Goal: Task Accomplishment & Management: Use online tool/utility

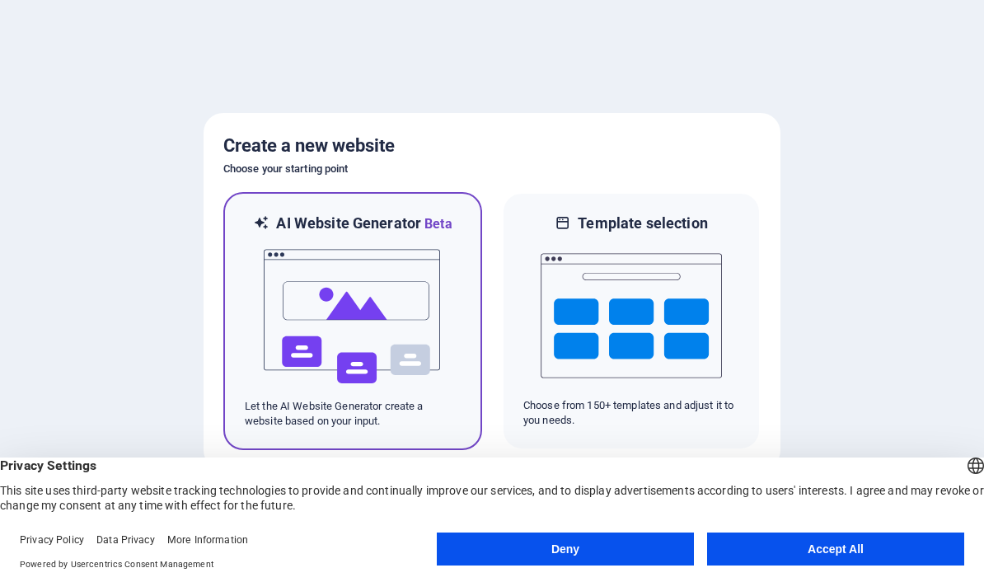
click at [276, 301] on img at bounding box center [352, 316] width 181 height 165
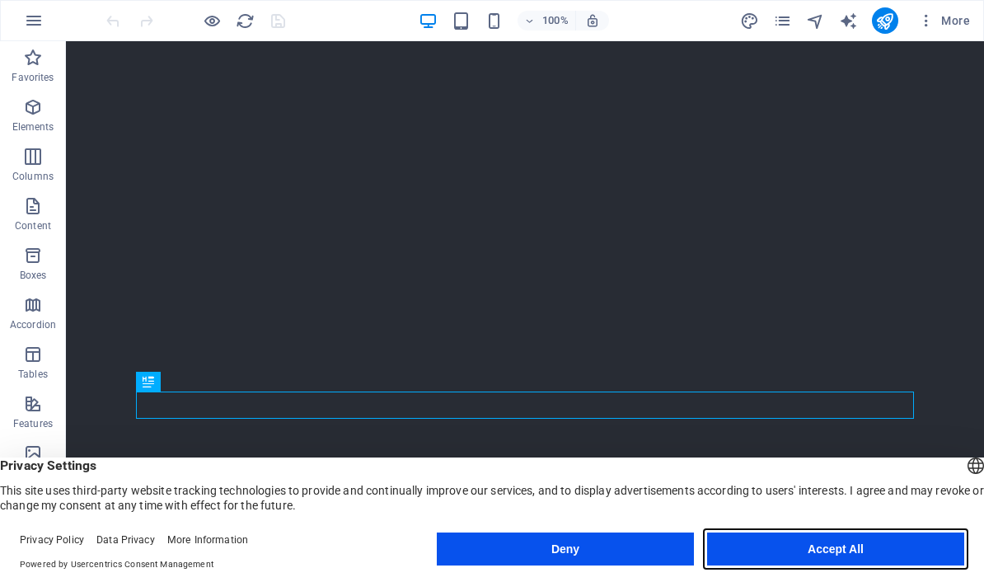
click at [841, 565] on button "Accept All" at bounding box center [835, 549] width 257 height 33
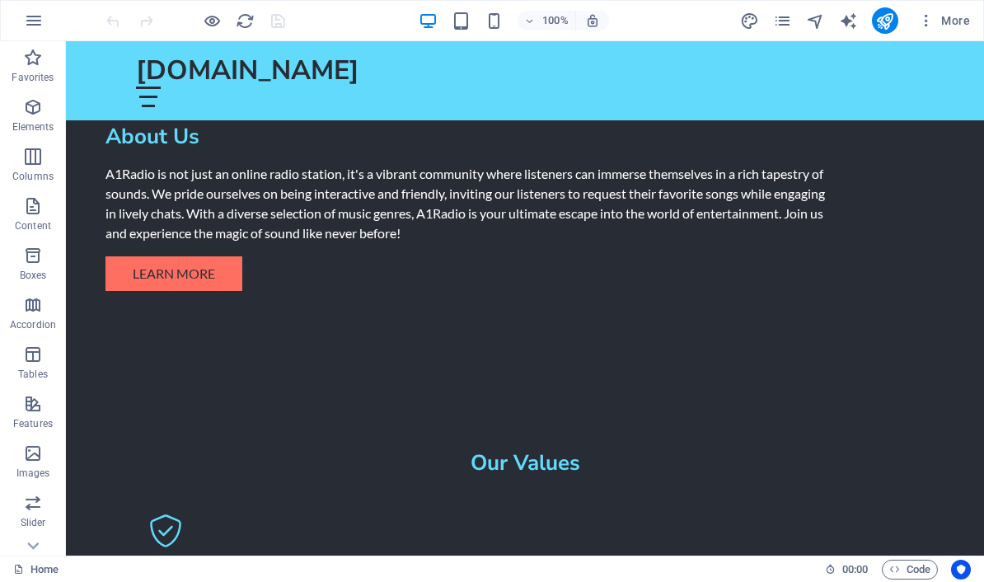
scroll to position [1279, 0]
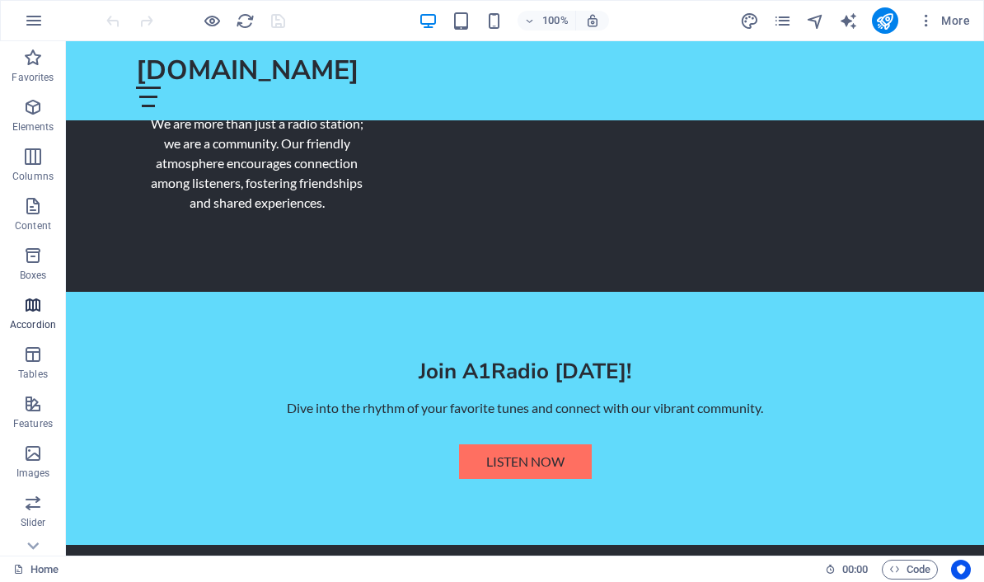
click at [32, 319] on p "Accordion" at bounding box center [33, 324] width 46 height 13
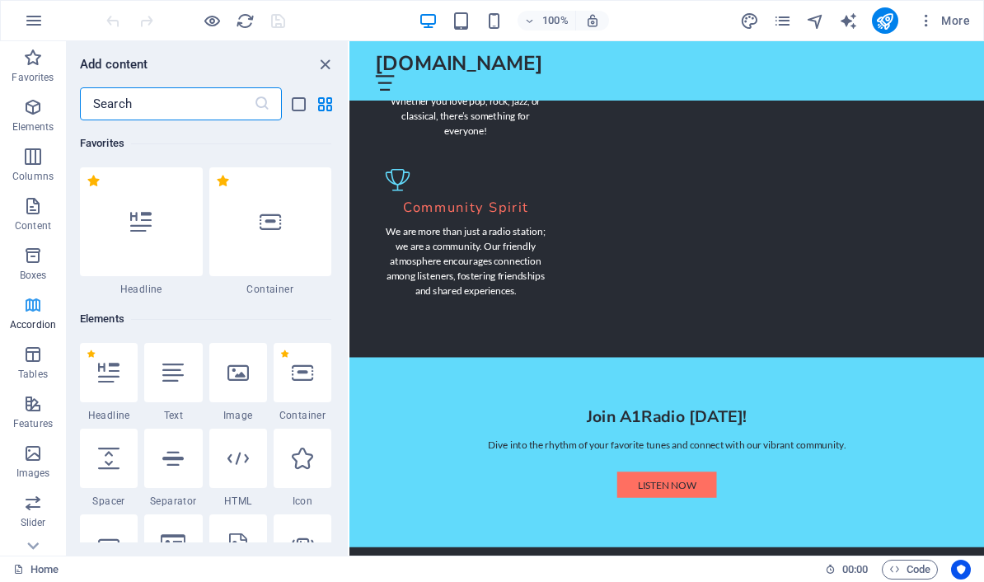
scroll to position [2178, 0]
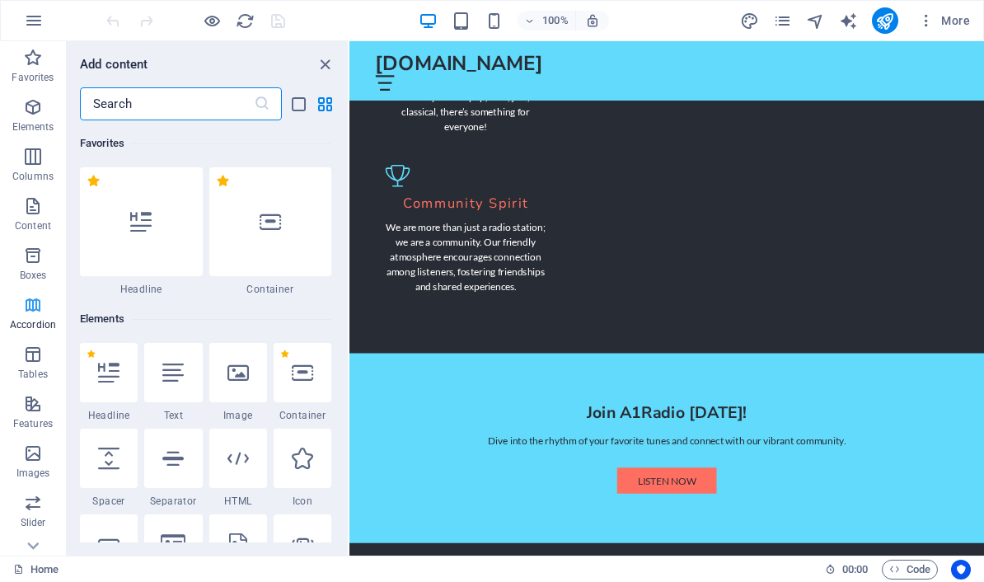
click at [32, 319] on p "Accordion" at bounding box center [33, 324] width 46 height 13
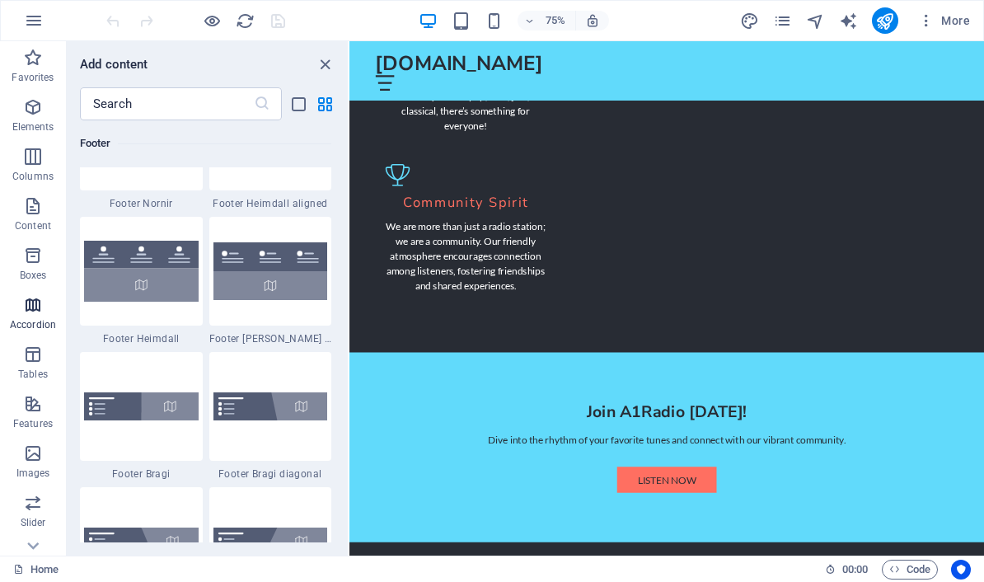
scroll to position [11028, 0]
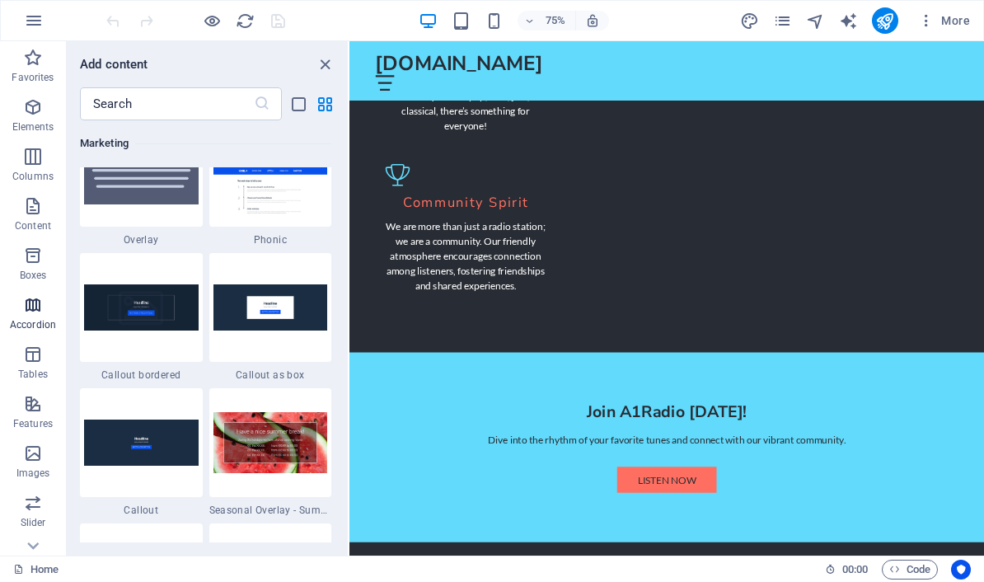
click at [63, 309] on span "Accordion" at bounding box center [33, 315] width 66 height 40
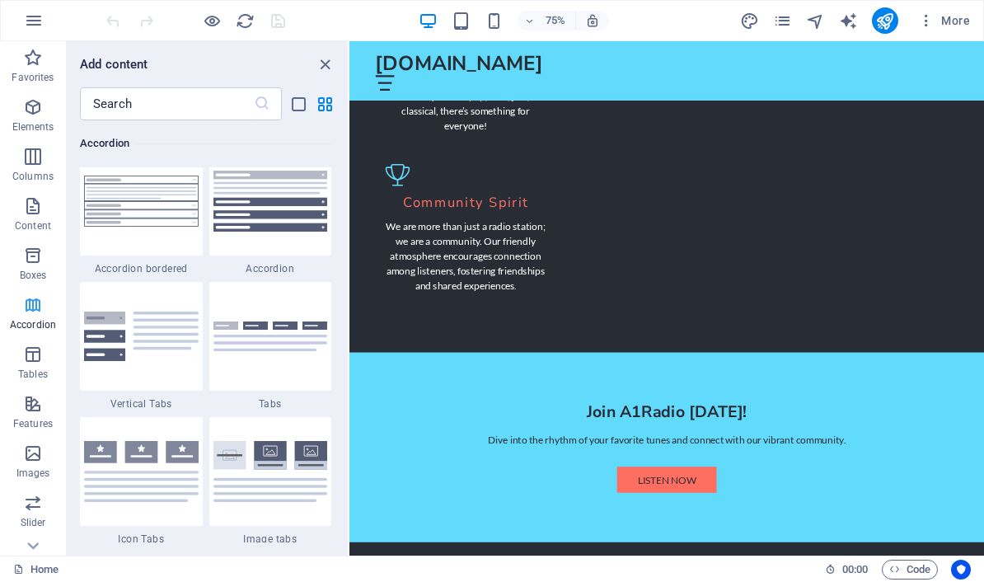
scroll to position [5263, 0]
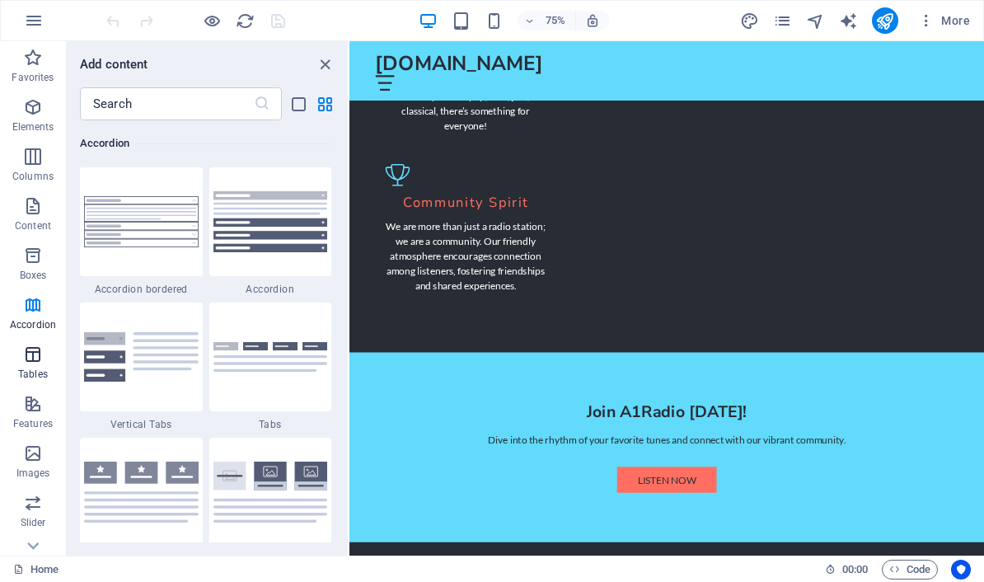
click at [28, 363] on icon "button" at bounding box center [33, 355] width 20 height 20
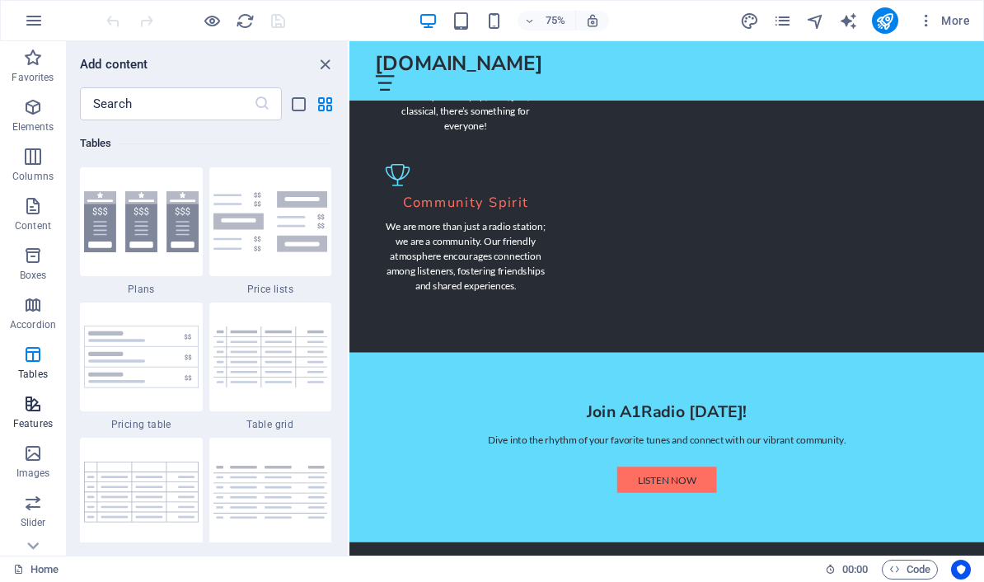
click at [30, 407] on icon "button" at bounding box center [33, 404] width 20 height 20
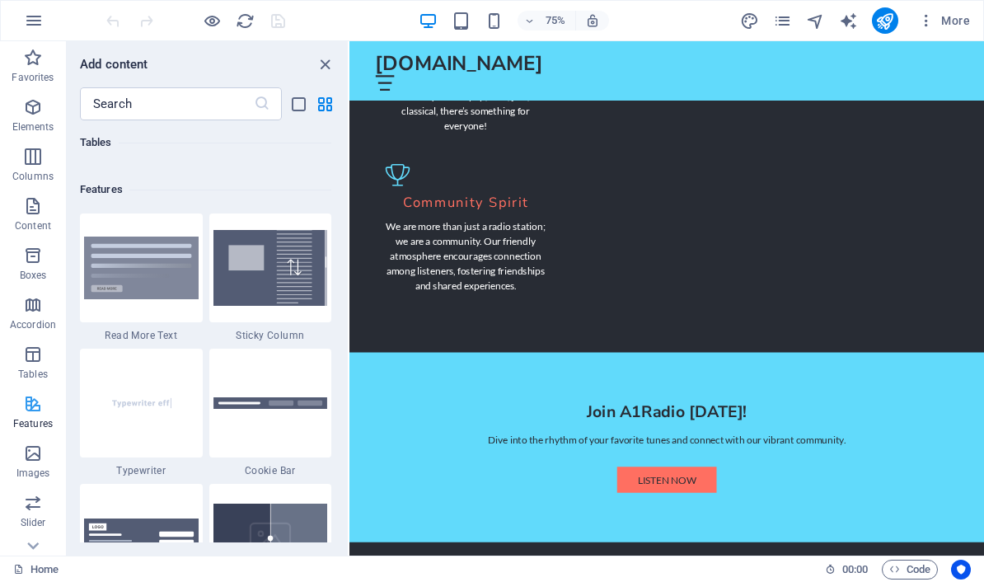
scroll to position [6426, 0]
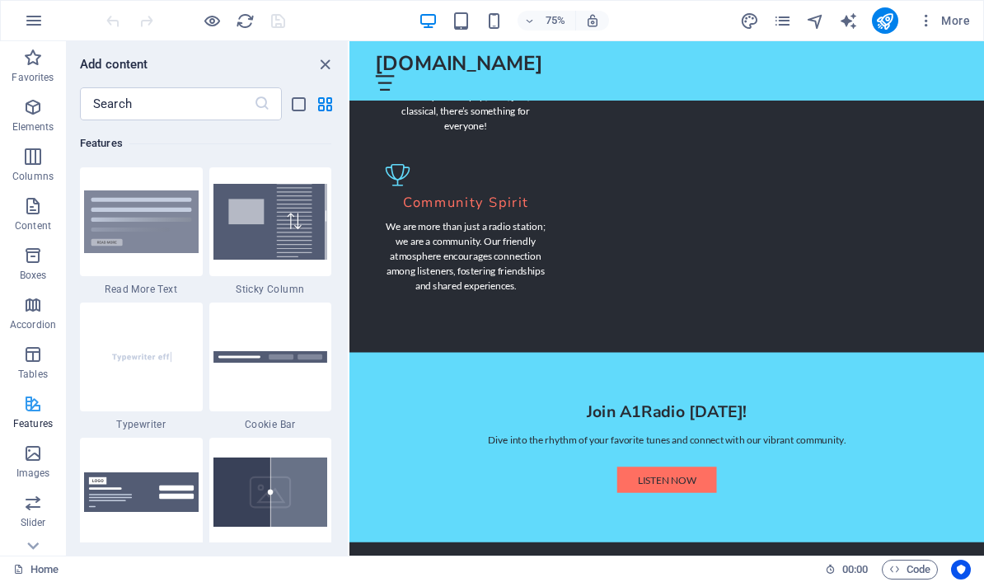
click at [24, 434] on button "Features" at bounding box center [33, 411] width 66 height 49
click at [31, 467] on p "Images" at bounding box center [33, 473] width 34 height 13
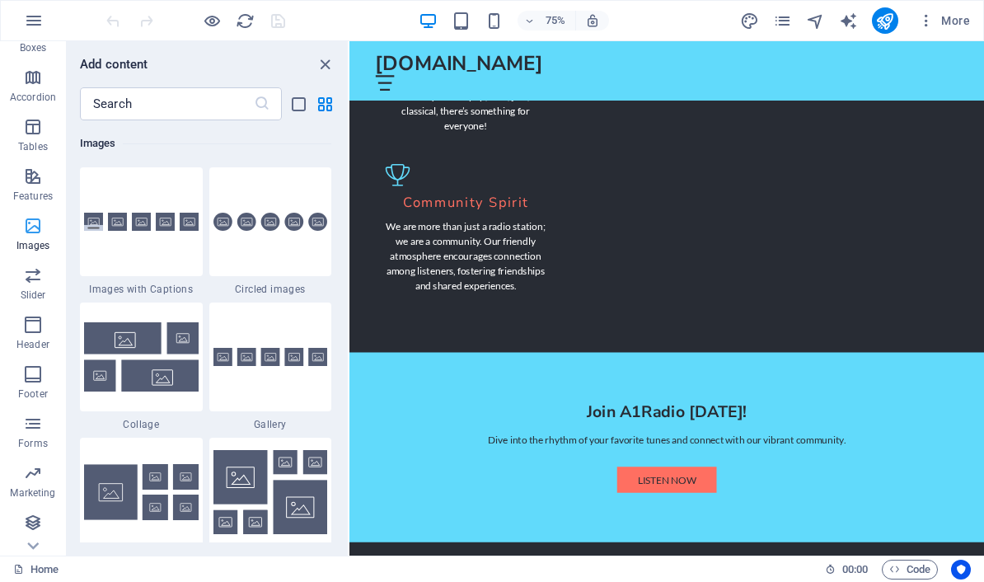
scroll to position [228, 0]
click at [28, 474] on icon "button" at bounding box center [33, 473] width 20 height 20
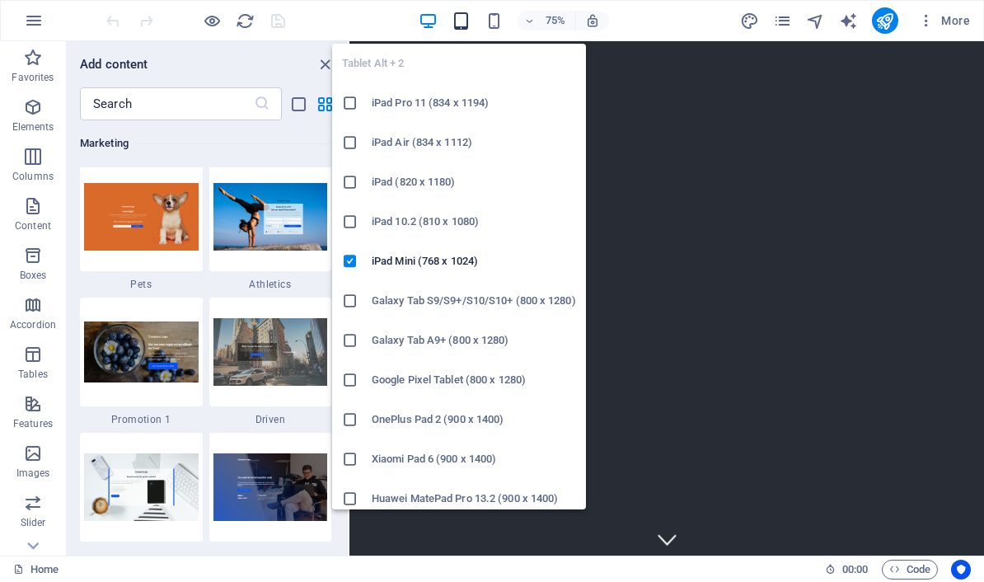
scroll to position [0, 0]
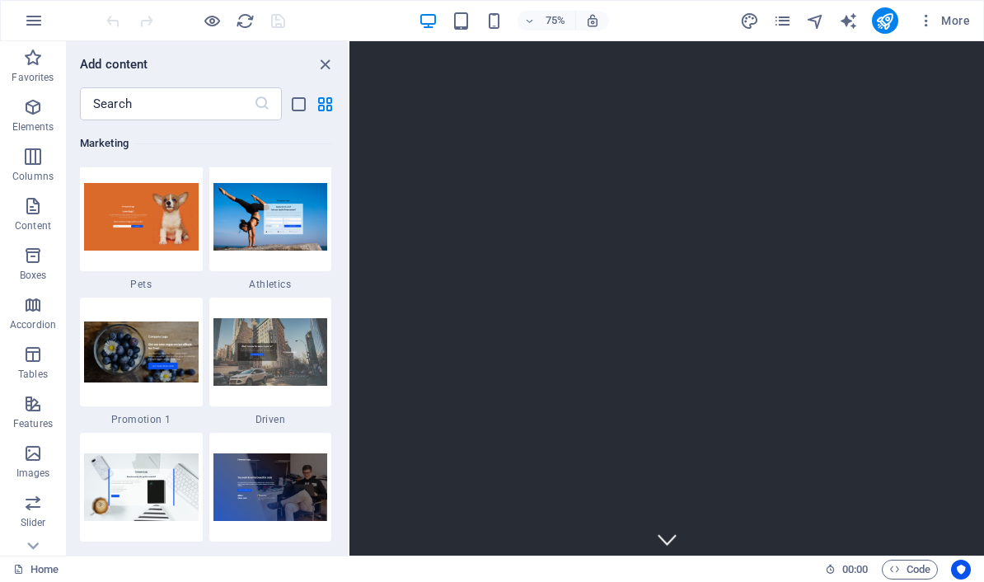
click at [481, 29] on div "75%" at bounding box center [514, 20] width 190 height 26
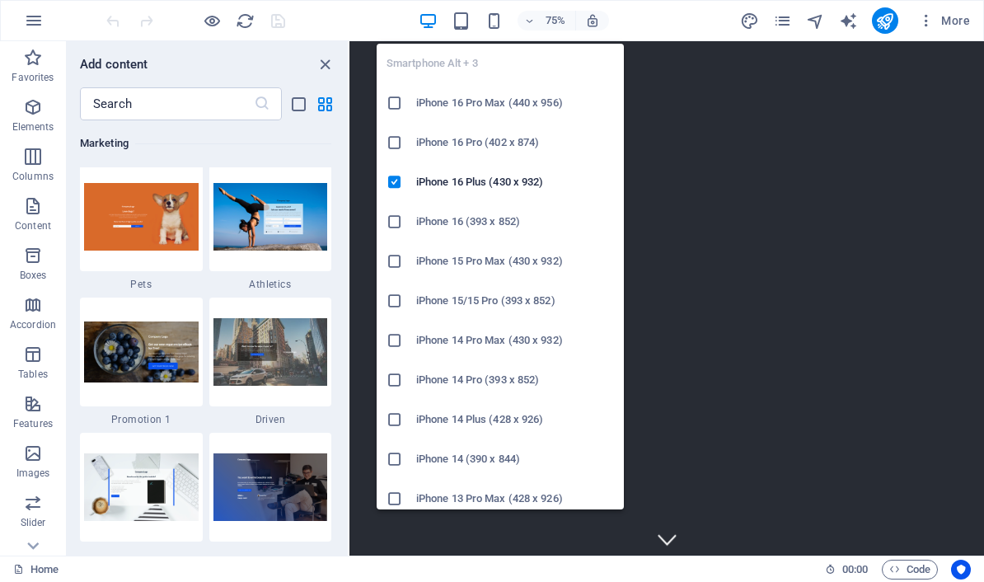
click at [559, 104] on h6 "iPhone 16 Pro Max (440 x 956)" at bounding box center [515, 103] width 198 height 20
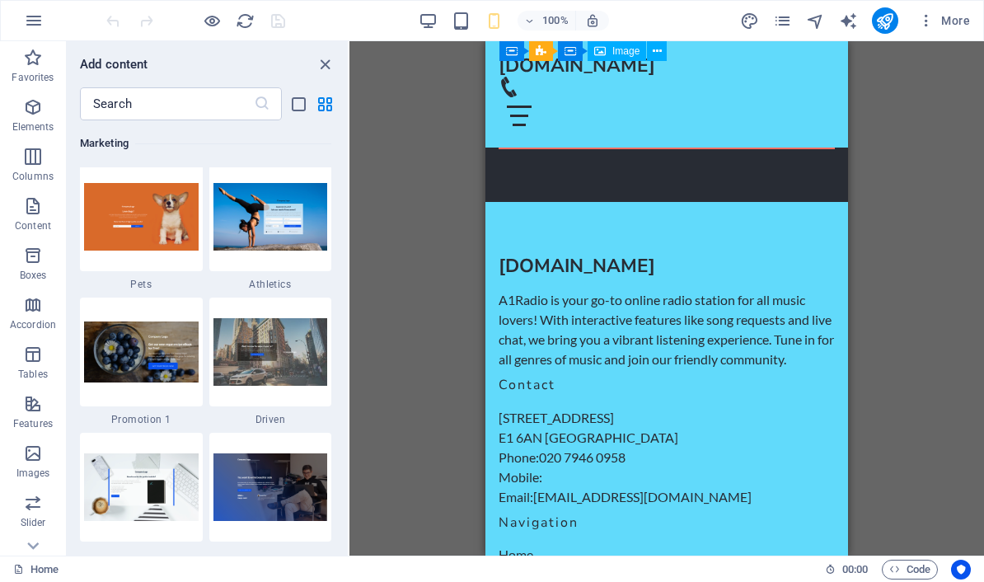
scroll to position [7825, 0]
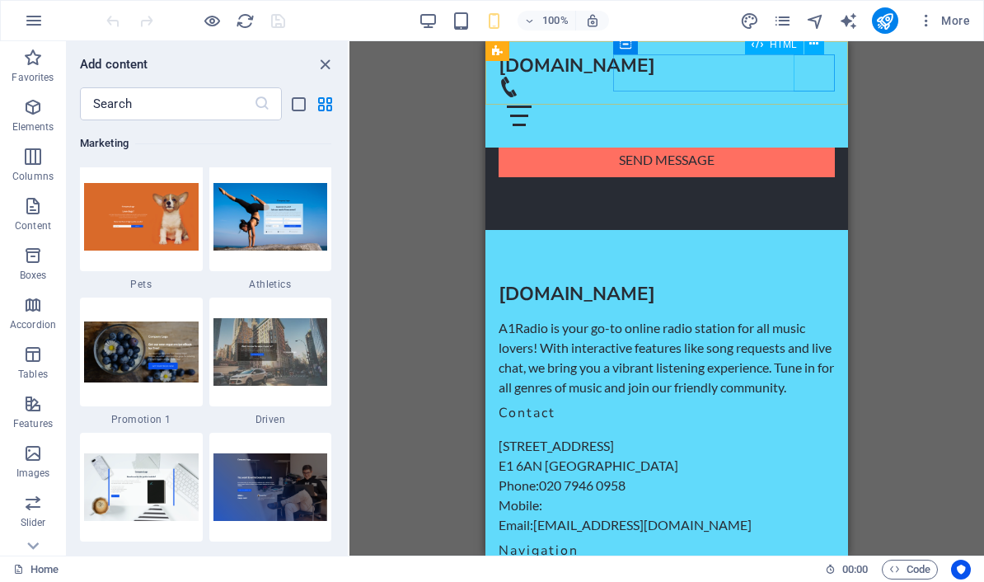
click at [816, 97] on div at bounding box center [667, 115] width 336 height 37
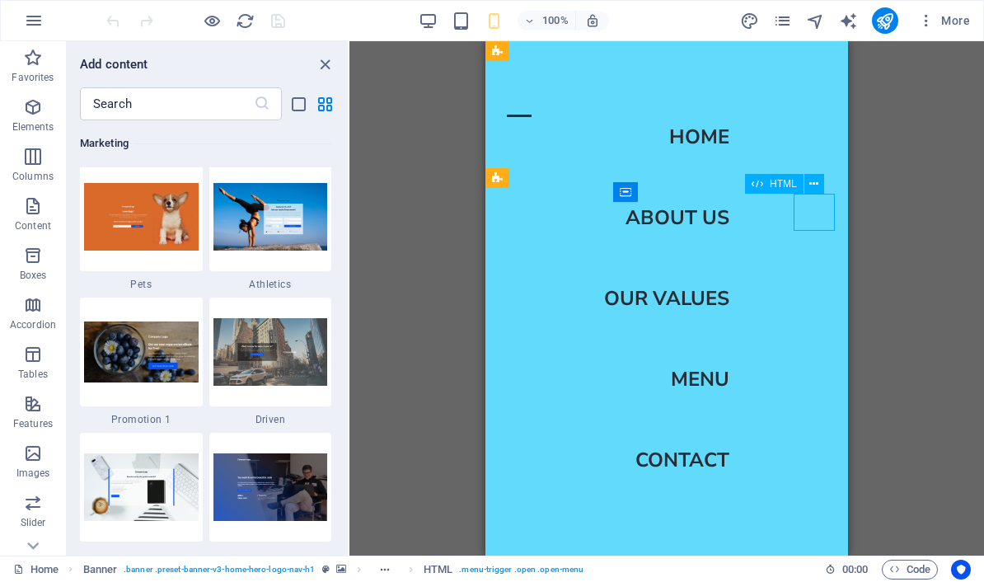
scroll to position [7673, 0]
click at [893, 134] on div "Drag here to replace the existing content. Press “Ctrl” if you want to create a…" at bounding box center [667, 298] width 635 height 514
click at [540, 97] on div at bounding box center [519, 115] width 41 height 37
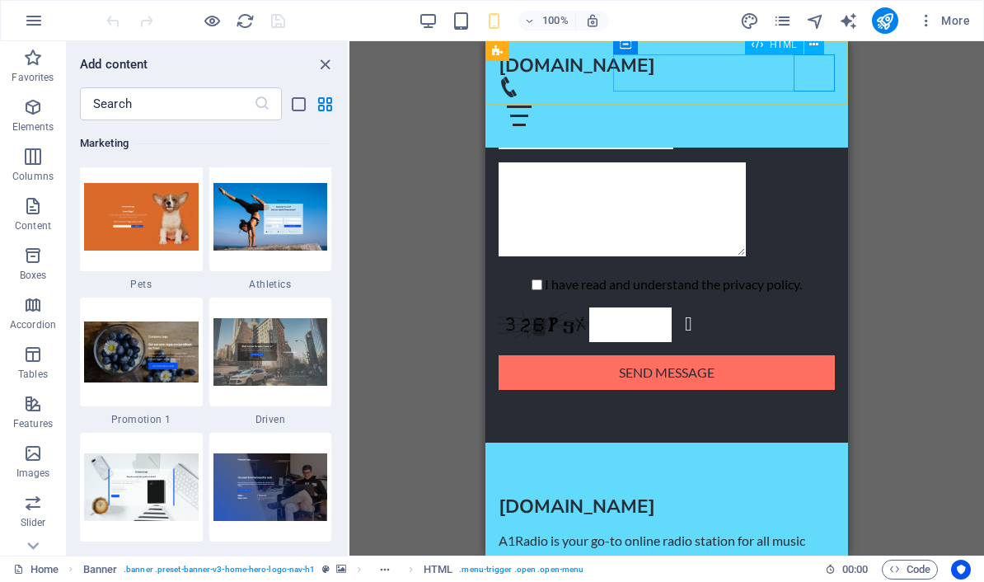
click at [757, 83] on div at bounding box center [667, 106] width 336 height 58
click at [773, 77] on figure at bounding box center [660, 87] width 323 height 21
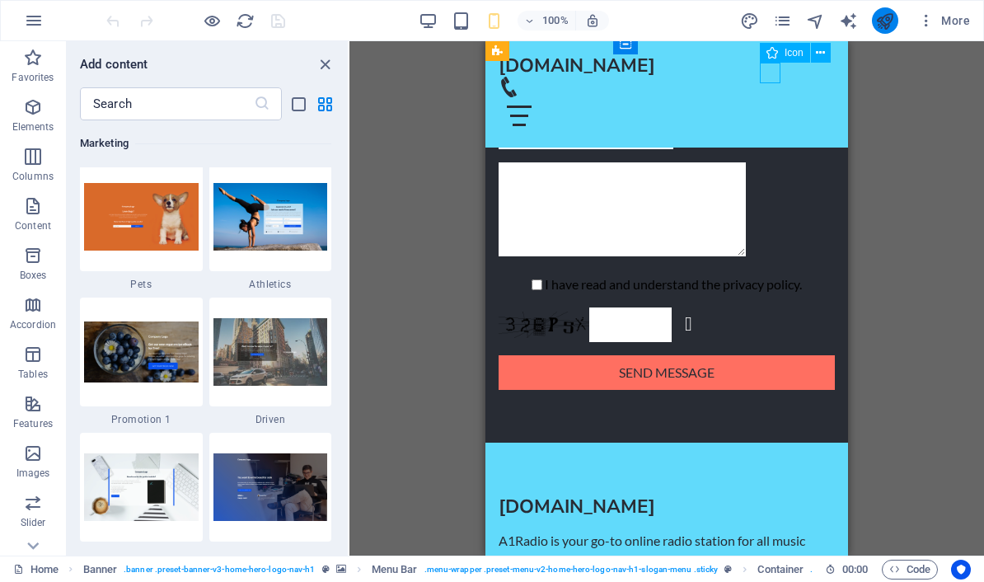
click at [889, 25] on icon "publish" at bounding box center [884, 21] width 19 height 19
